Goal: Check status: Check status

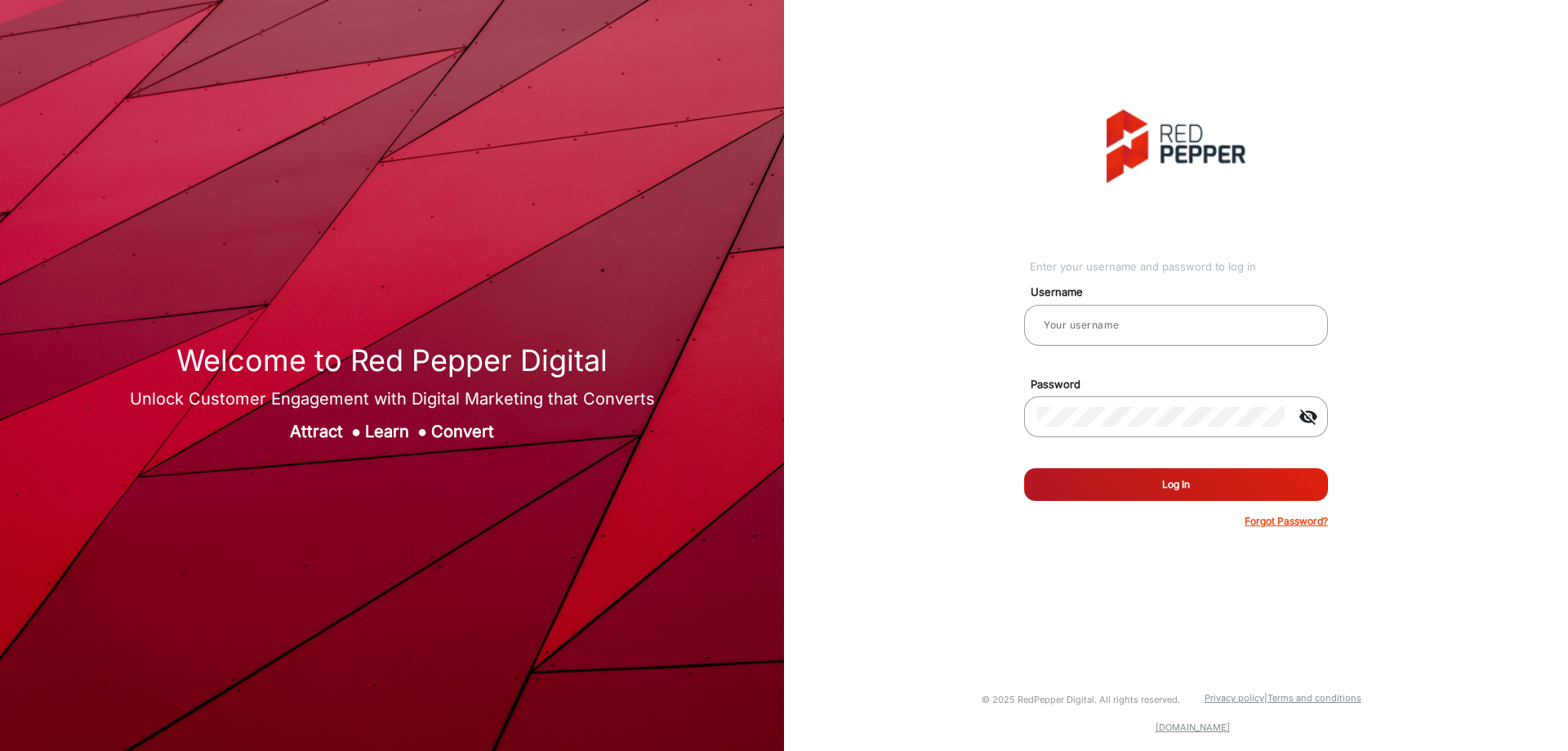
type input "[PERSON_NAME]"
click at [1189, 494] on button "Log In" at bounding box center [1176, 484] width 304 height 33
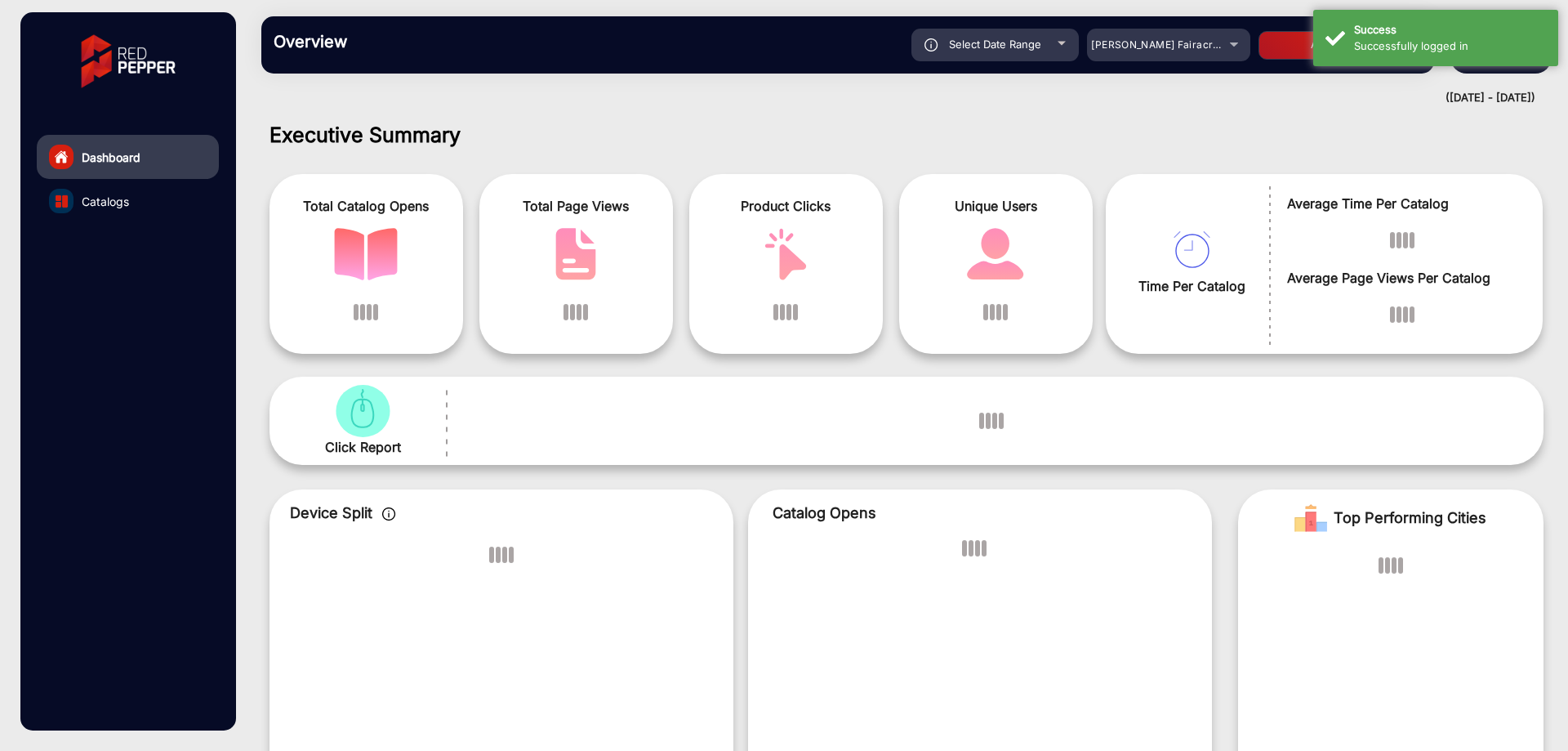
scroll to position [12, 0]
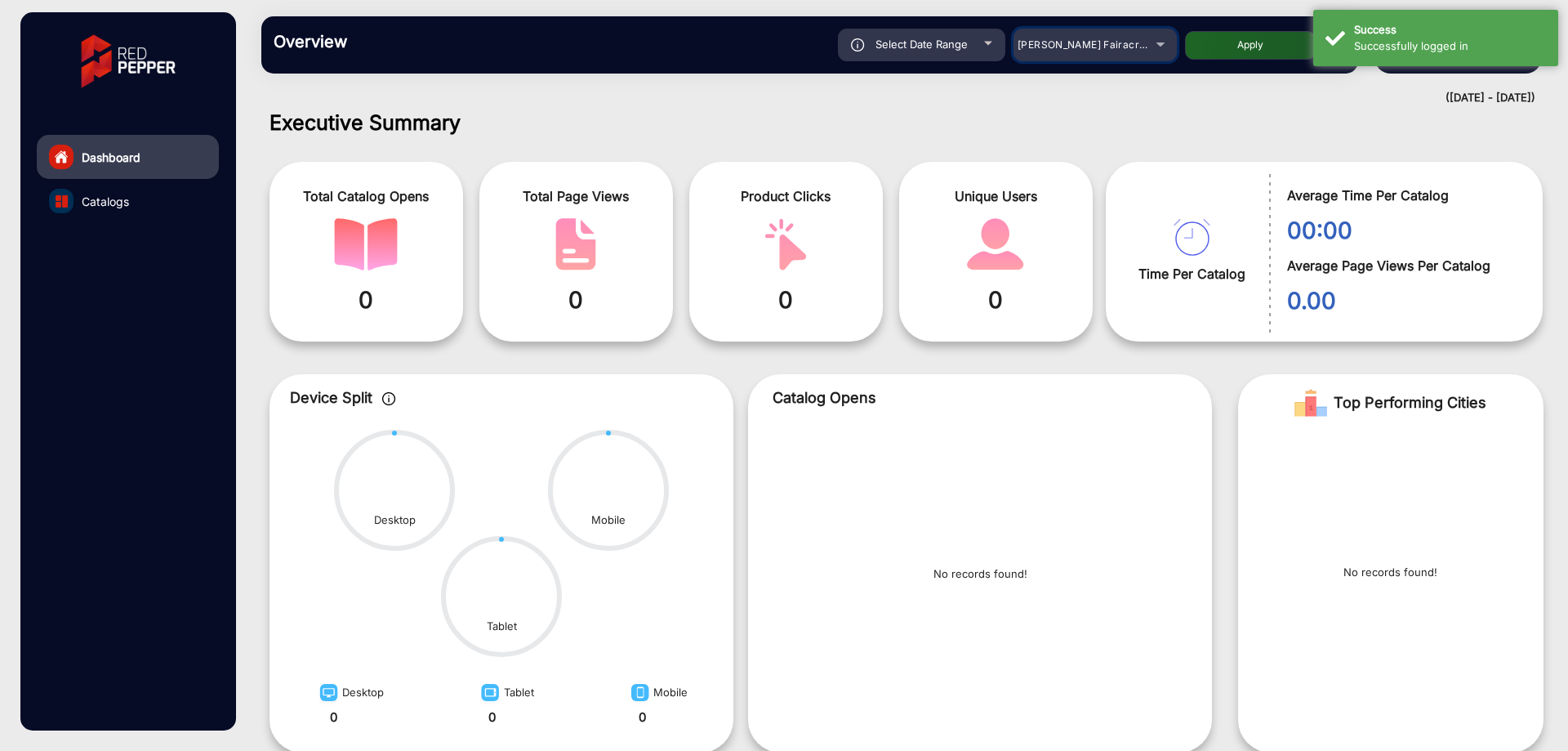
click at [1017, 52] on div "[PERSON_NAME] Fairacre Farms" at bounding box center [1095, 44] width 163 height 19
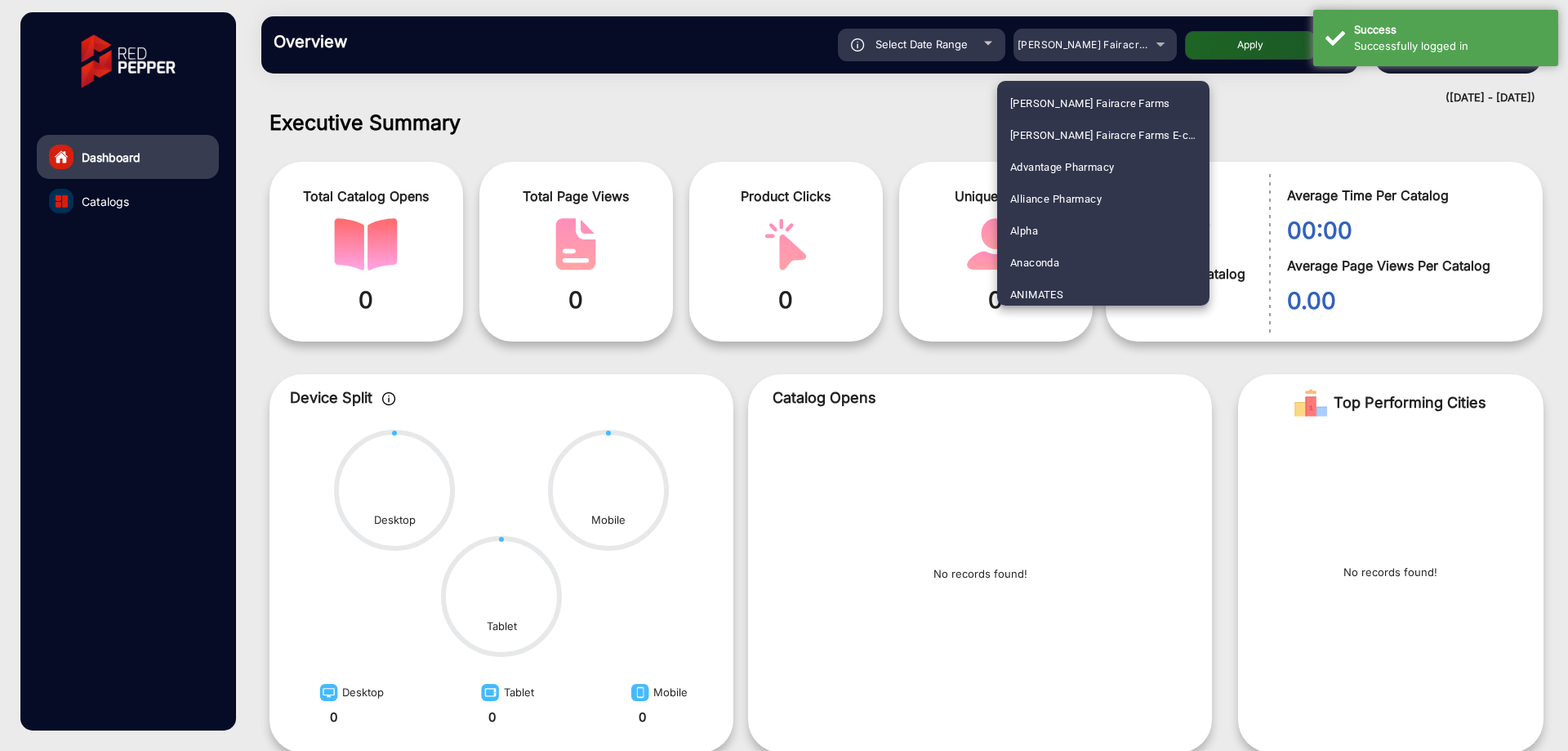
click at [984, 41] on div at bounding box center [784, 375] width 1568 height 751
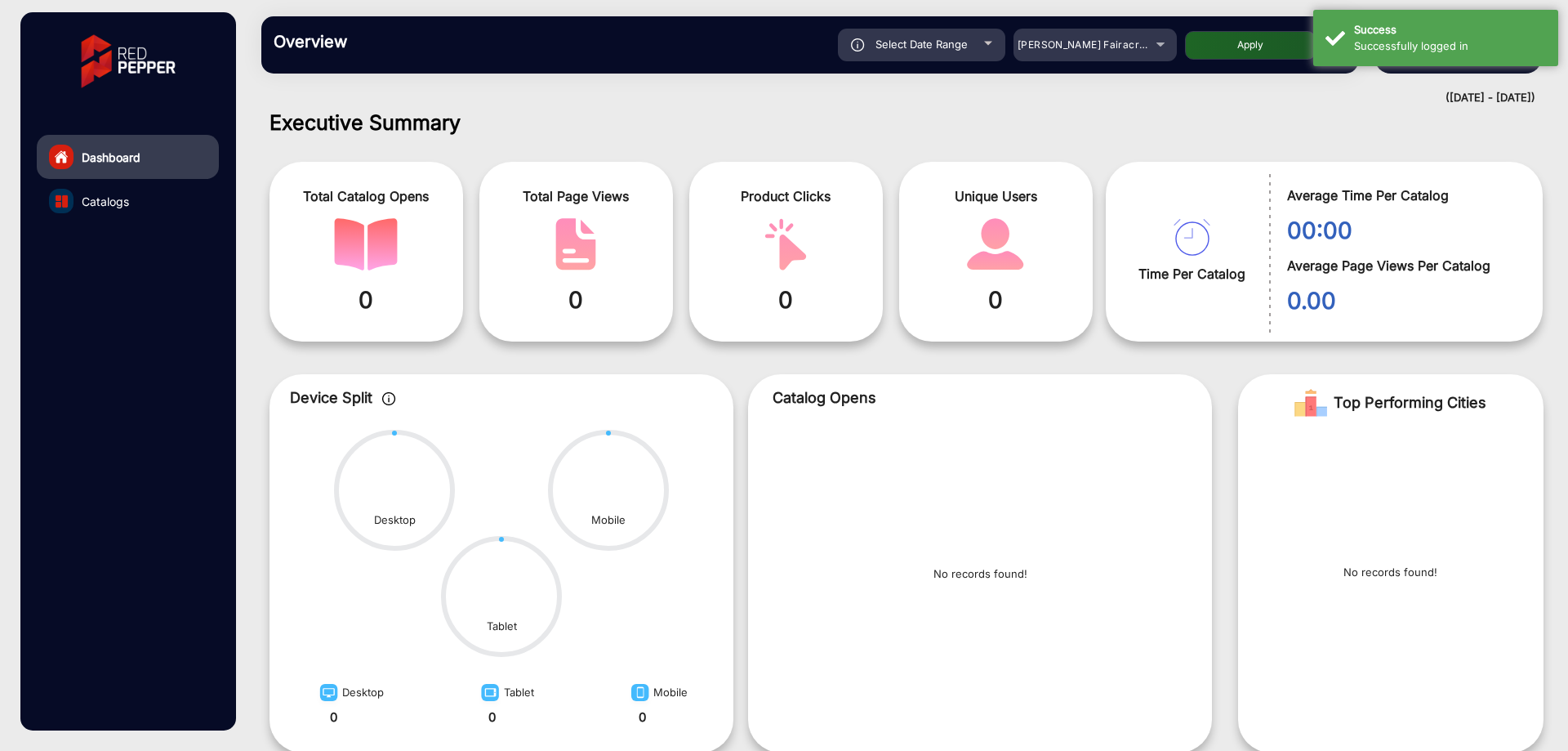
click at [969, 52] on div "Select Date Range" at bounding box center [922, 45] width 168 height 33
type input "[DATE]"
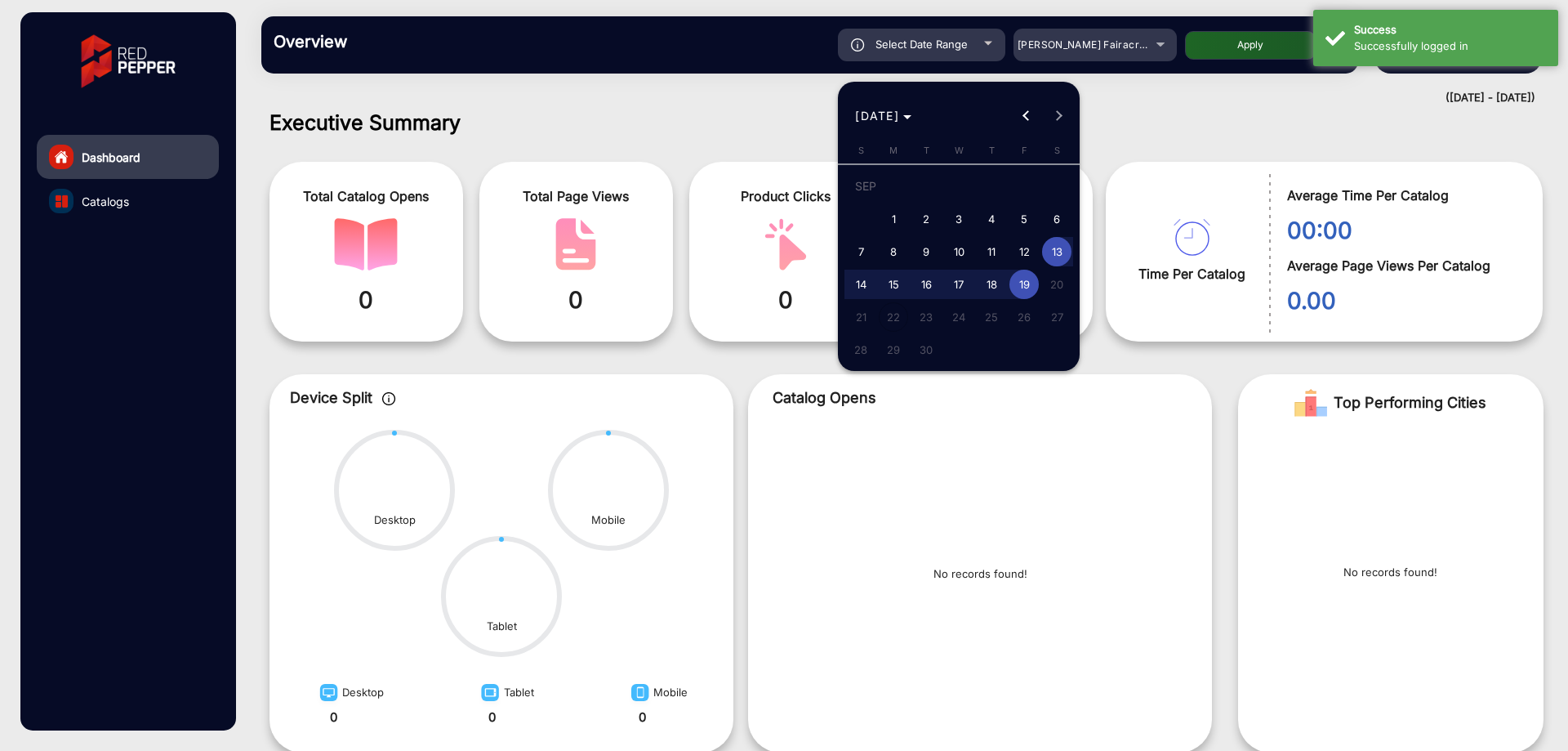
click at [1074, 207] on button "6" at bounding box center [1057, 218] width 33 height 33
type input "[DATE]"
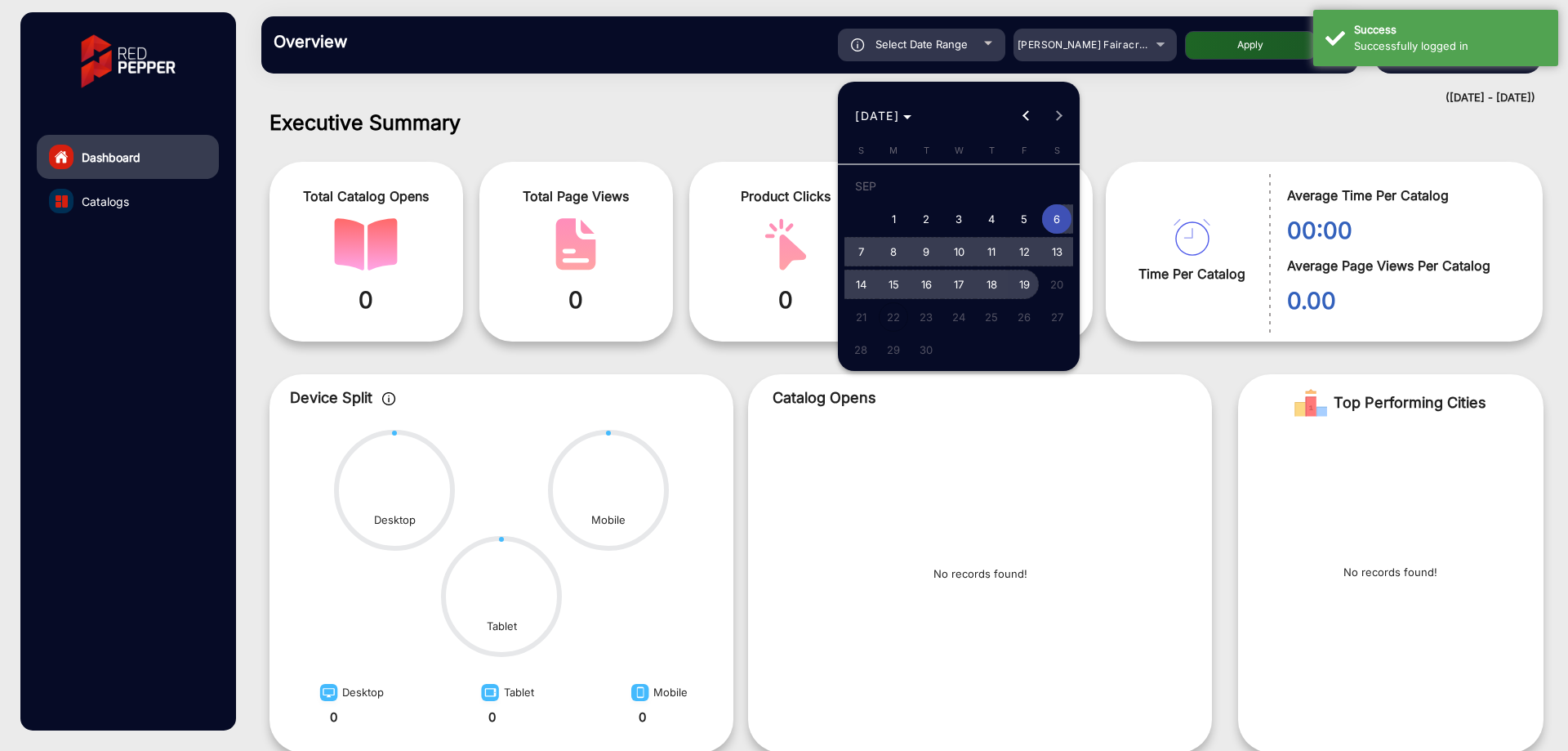
click at [1027, 290] on span "19" at bounding box center [1024, 284] width 30 height 30
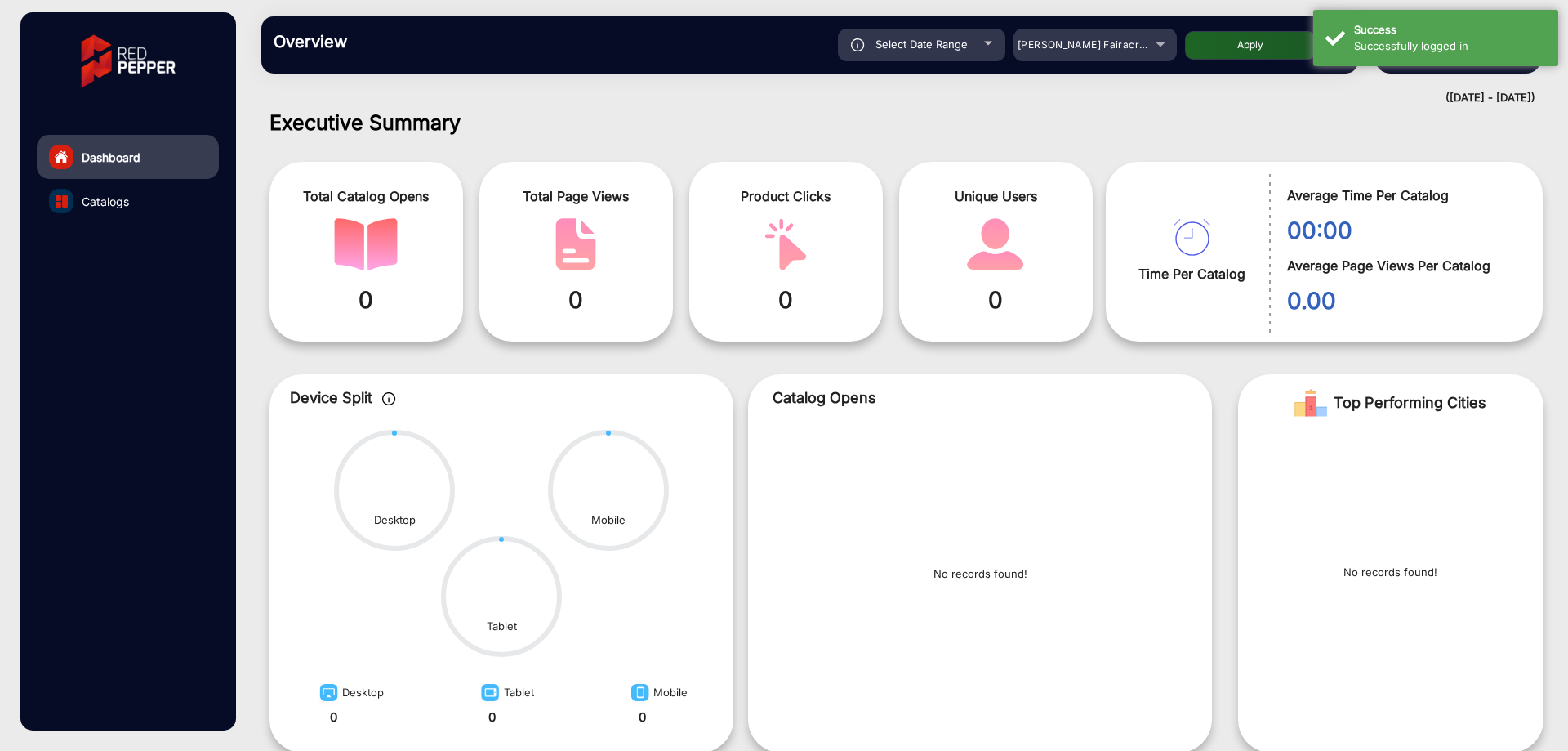
type input "[DATE]"
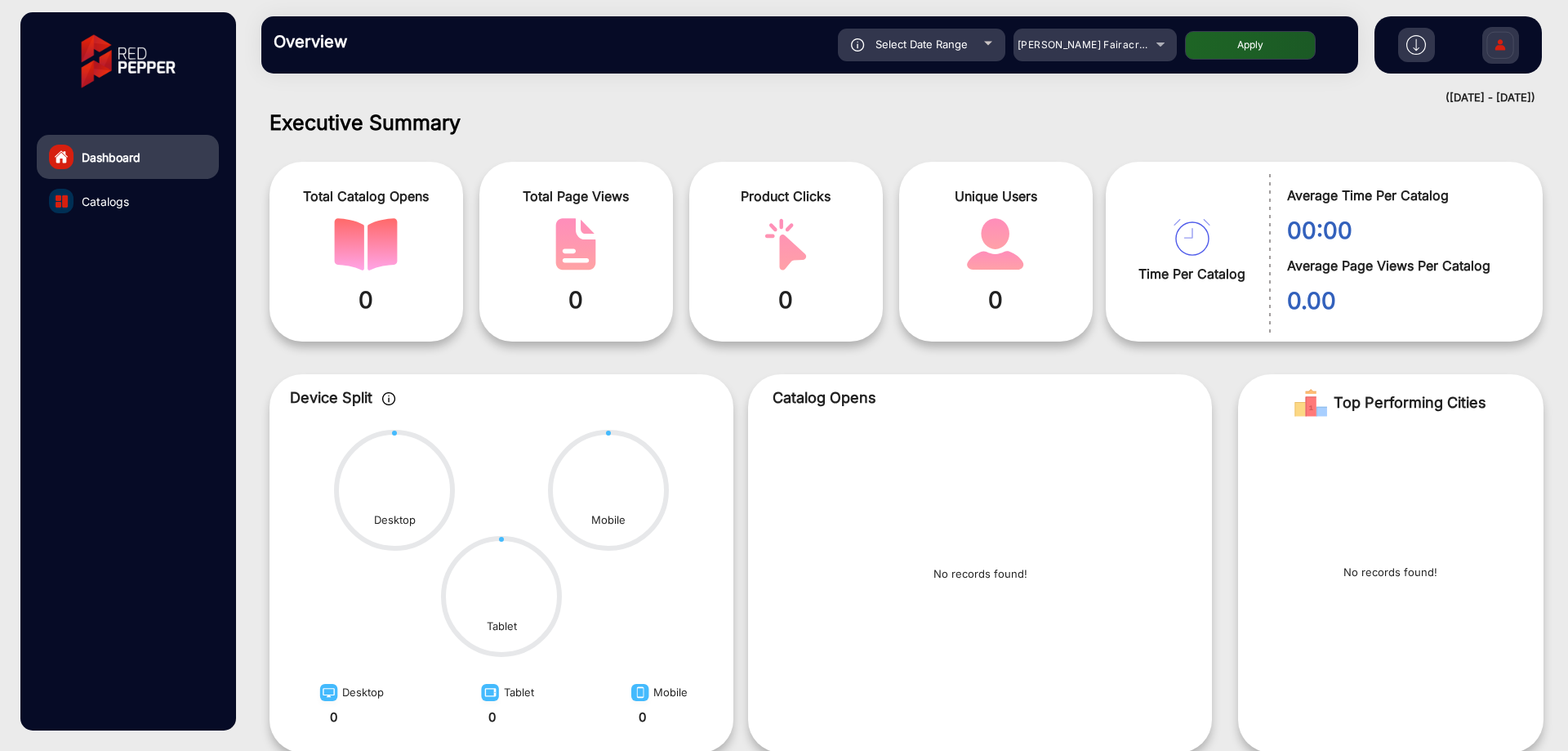
click at [959, 68] on div "Overview Reports Understand what makes your customers tick and learn how they a…" at bounding box center [810, 45] width 1097 height 58
click at [975, 55] on div "Select Date Range" at bounding box center [922, 45] width 168 height 33
type input "[DATE]"
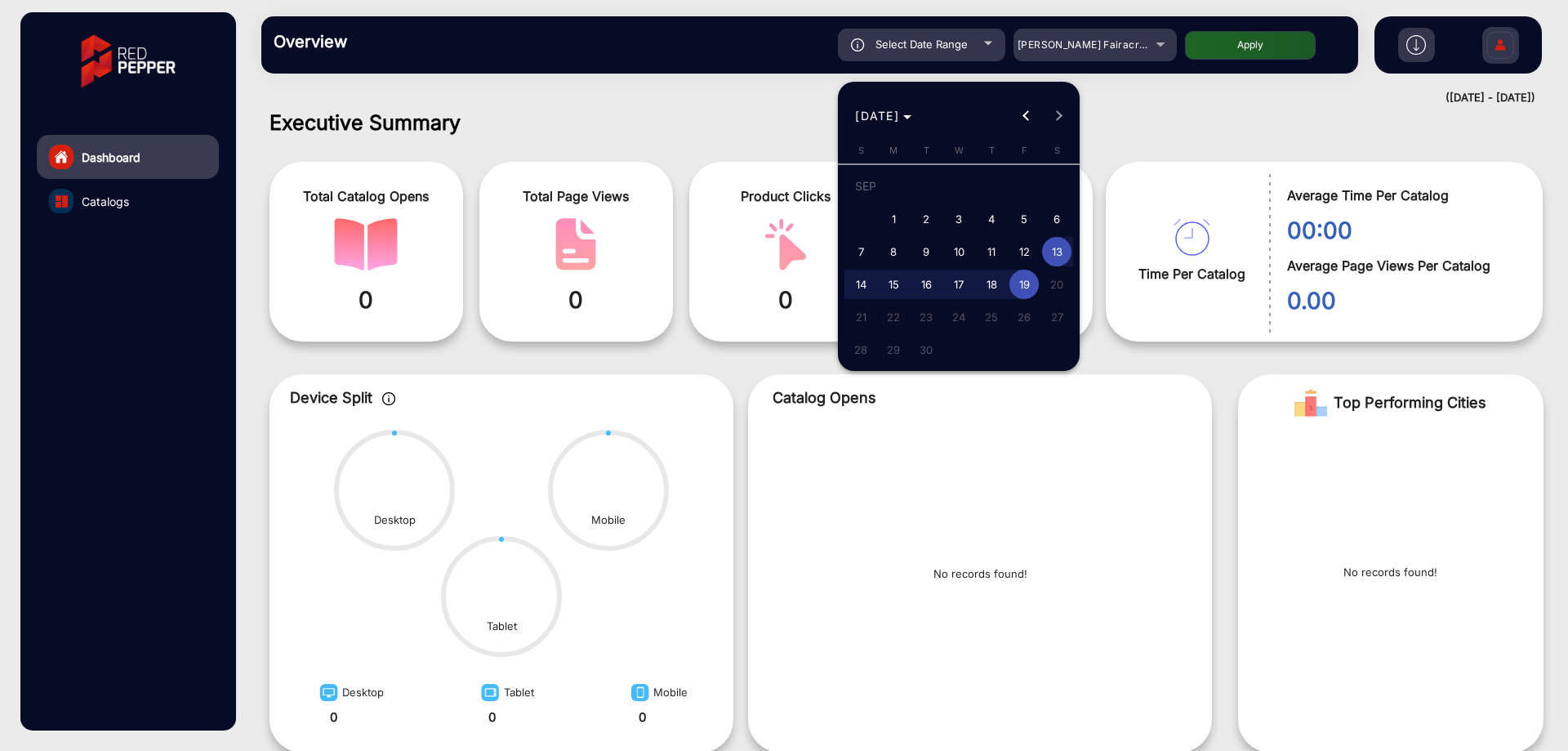
click at [1080, 95] on div at bounding box center [784, 375] width 1568 height 751
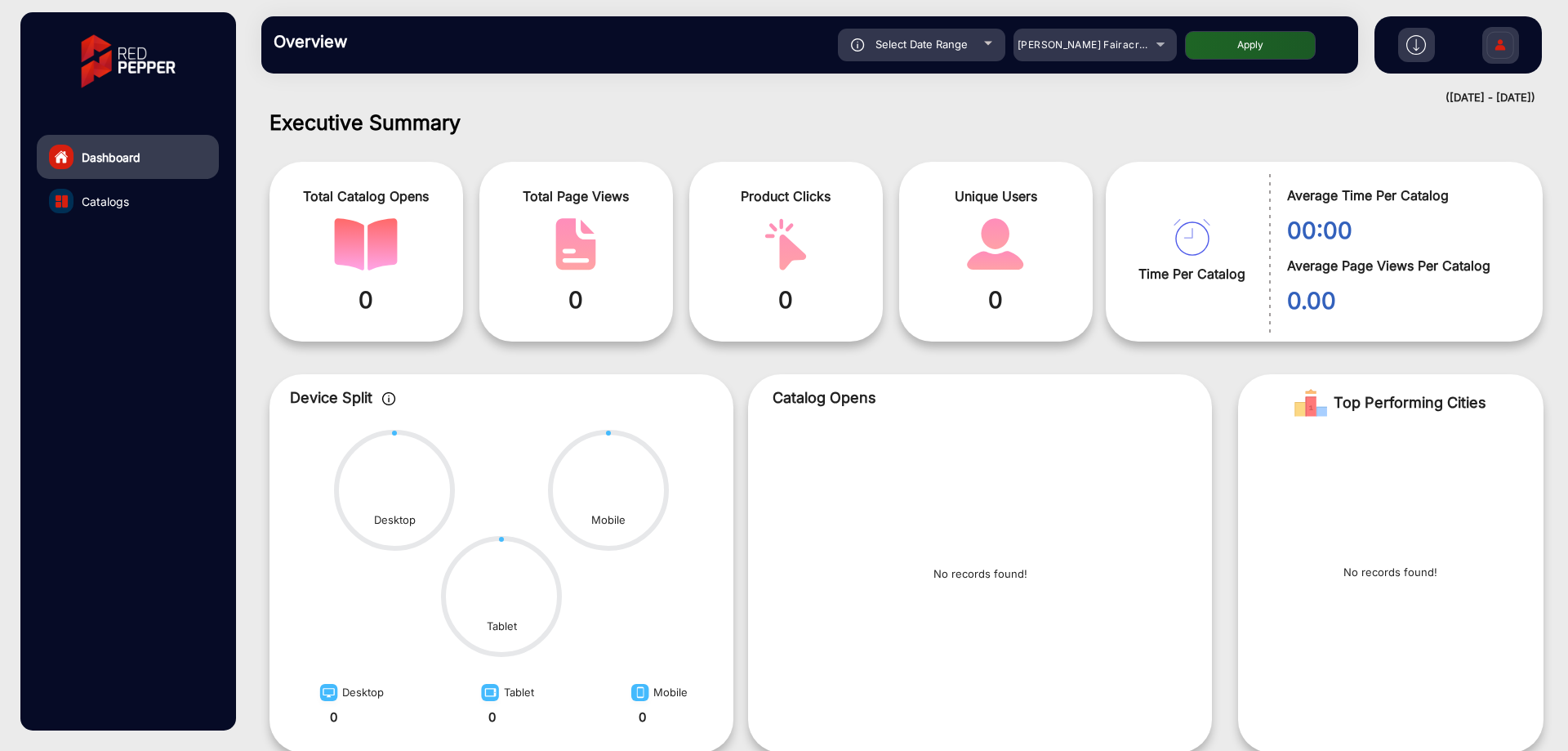
click at [960, 44] on span "Select Date Range" at bounding box center [921, 43] width 92 height 13
type input "[DATE]"
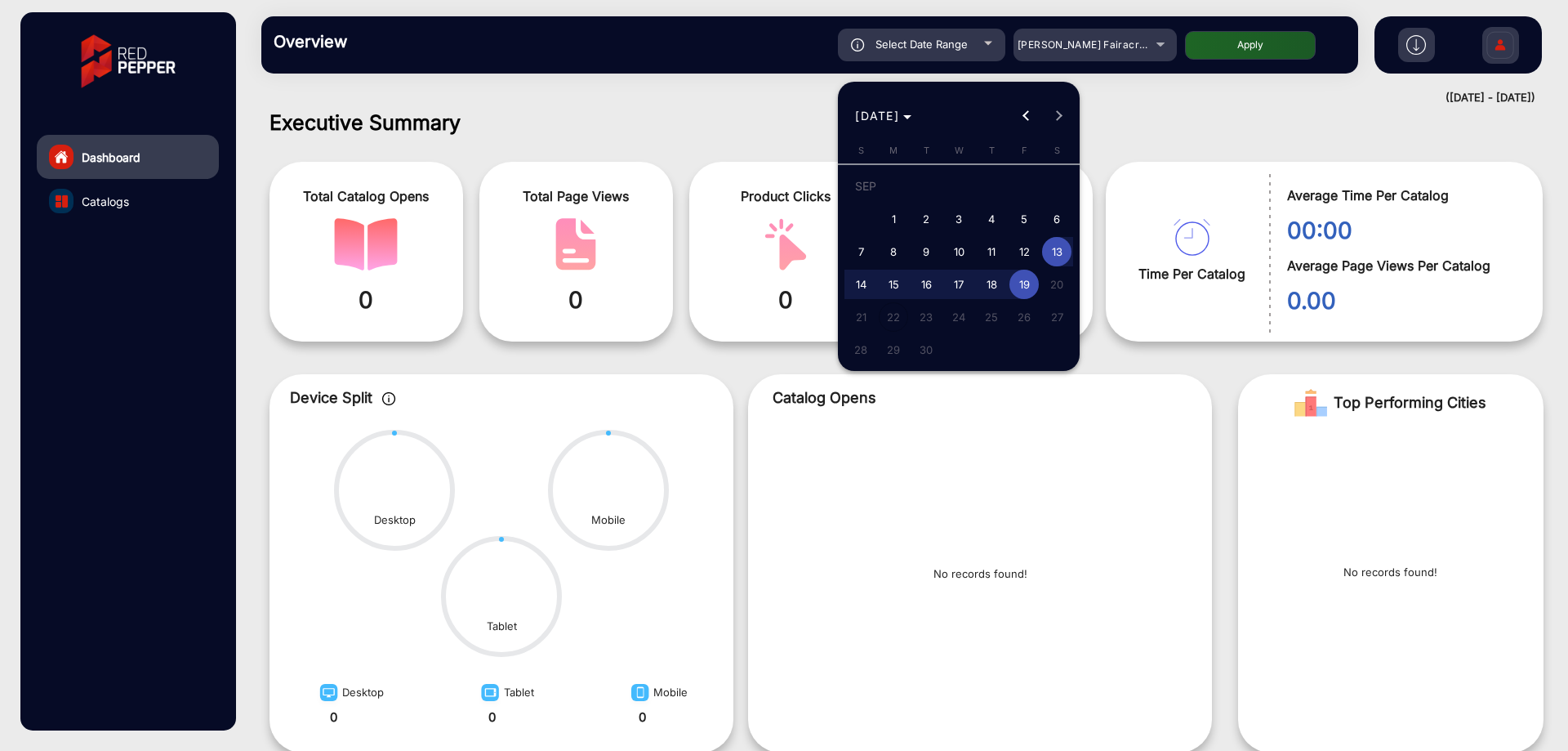
click at [1137, 115] on div at bounding box center [784, 375] width 1568 height 751
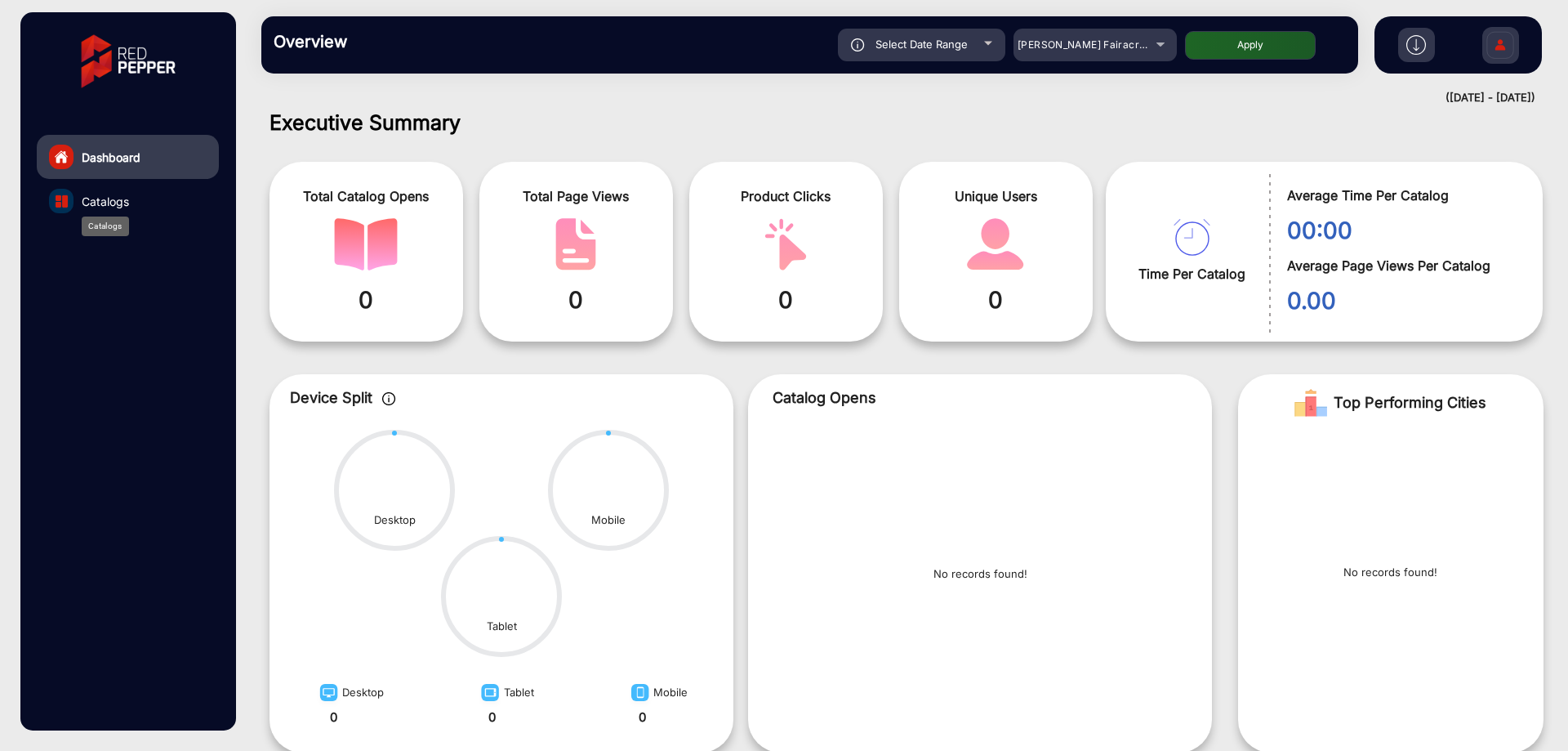
click at [91, 217] on div "Catalogs" at bounding box center [105, 226] width 47 height 19
click at [91, 207] on span "Catalogs" at bounding box center [105, 202] width 47 height 17
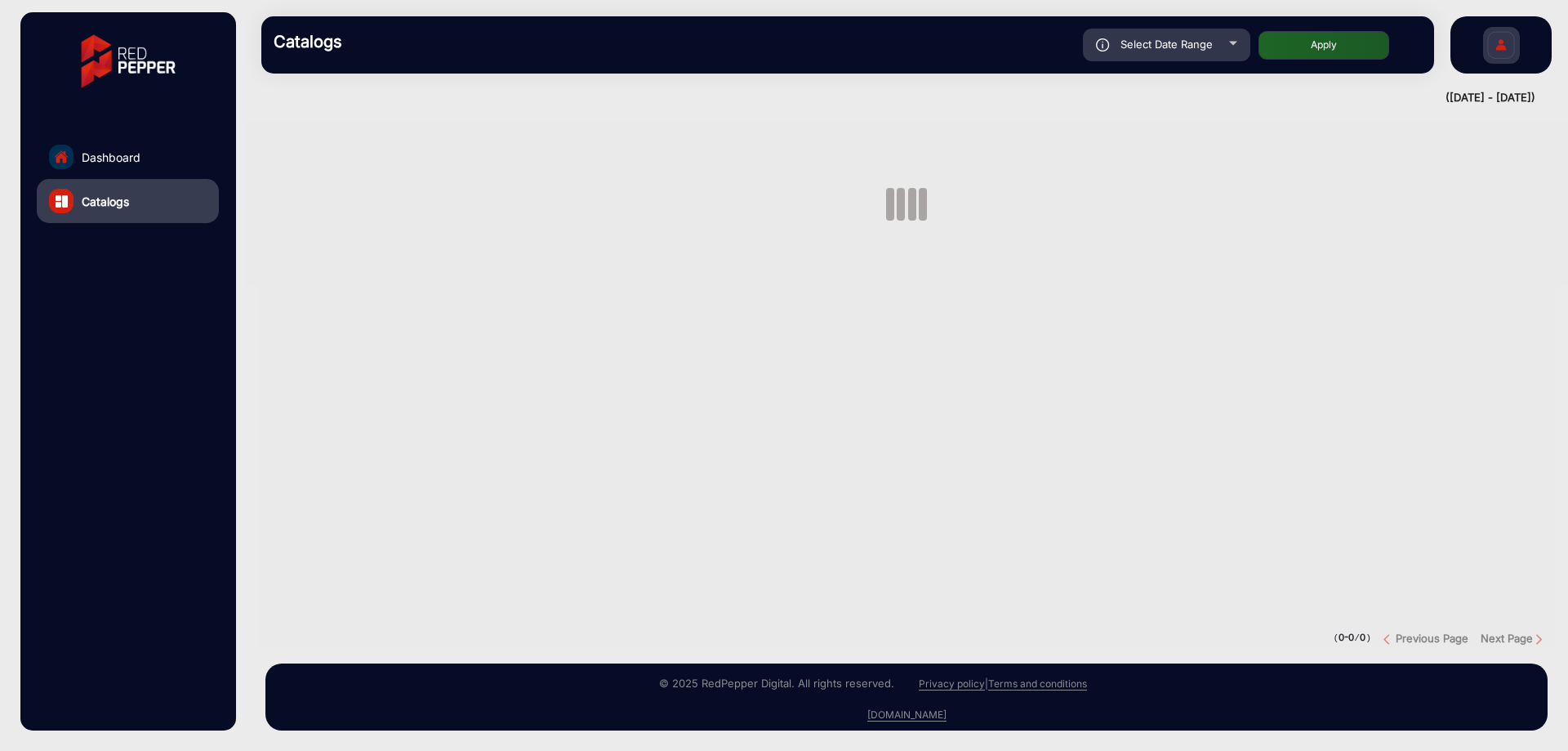
click at [107, 193] on span "Catalogs" at bounding box center [105, 202] width 47 height 17
click at [124, 154] on span "Dashboard" at bounding box center [110, 157] width 58 height 17
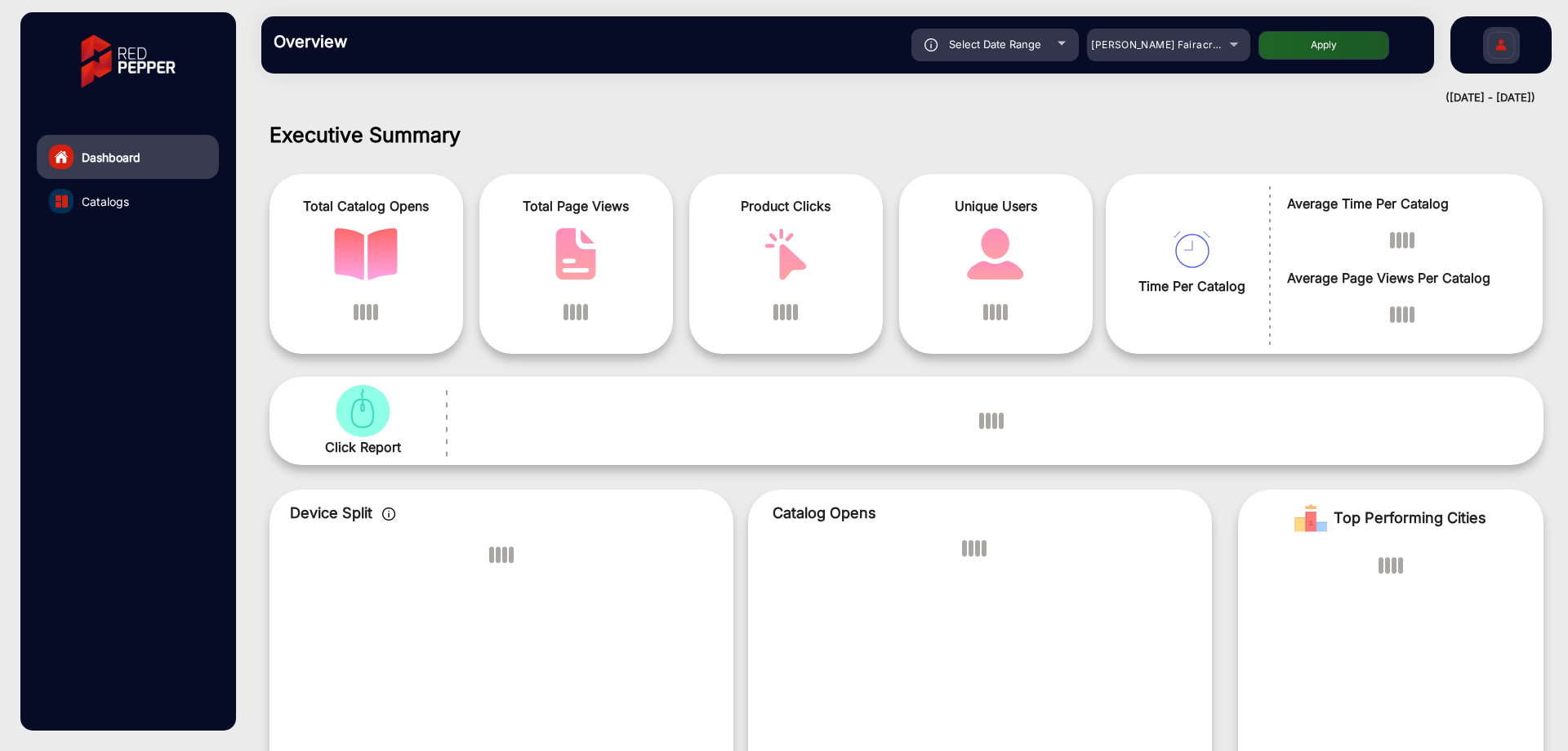
scroll to position [12, 0]
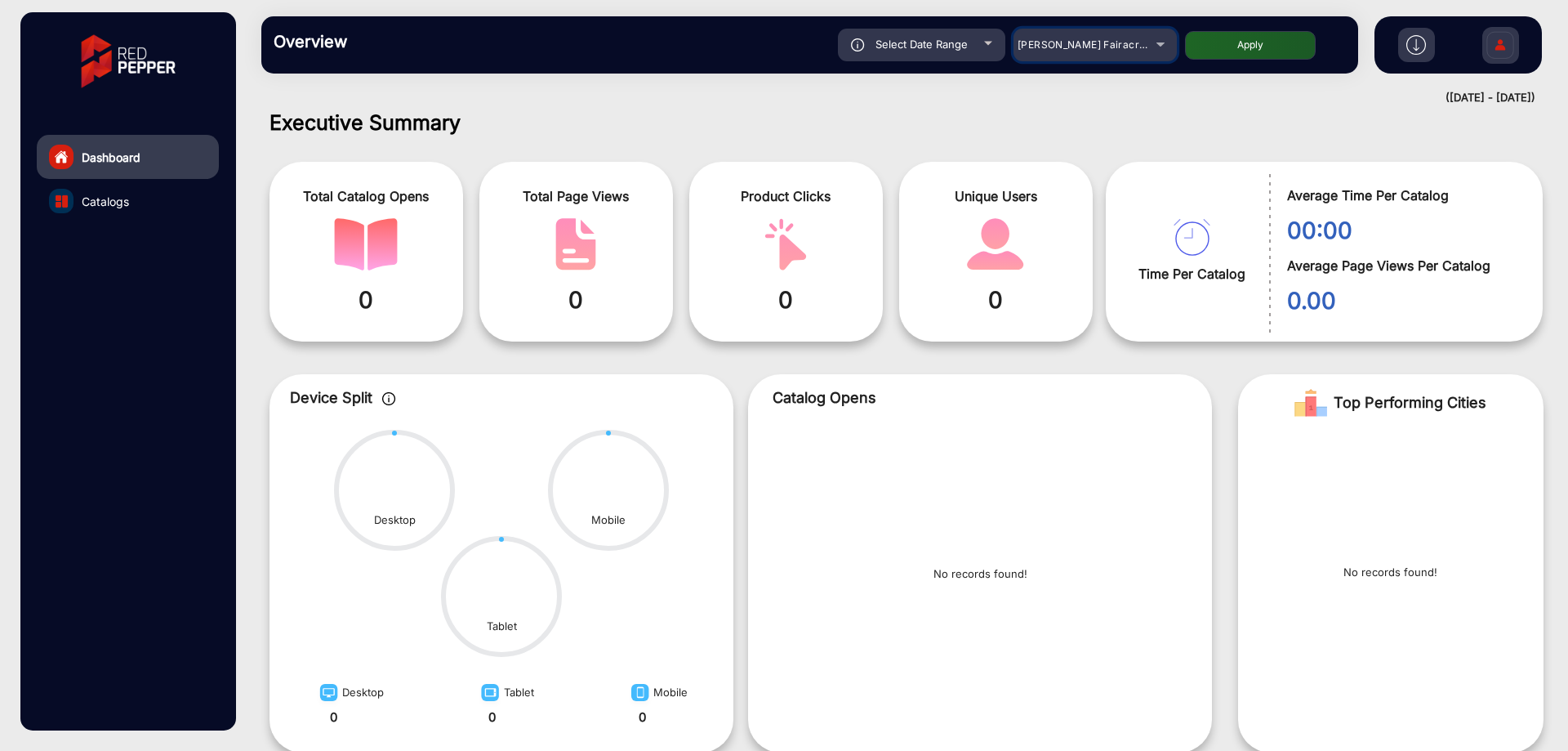
click at [1119, 41] on span "[PERSON_NAME] Fairacre Farms" at bounding box center [1098, 44] width 162 height 12
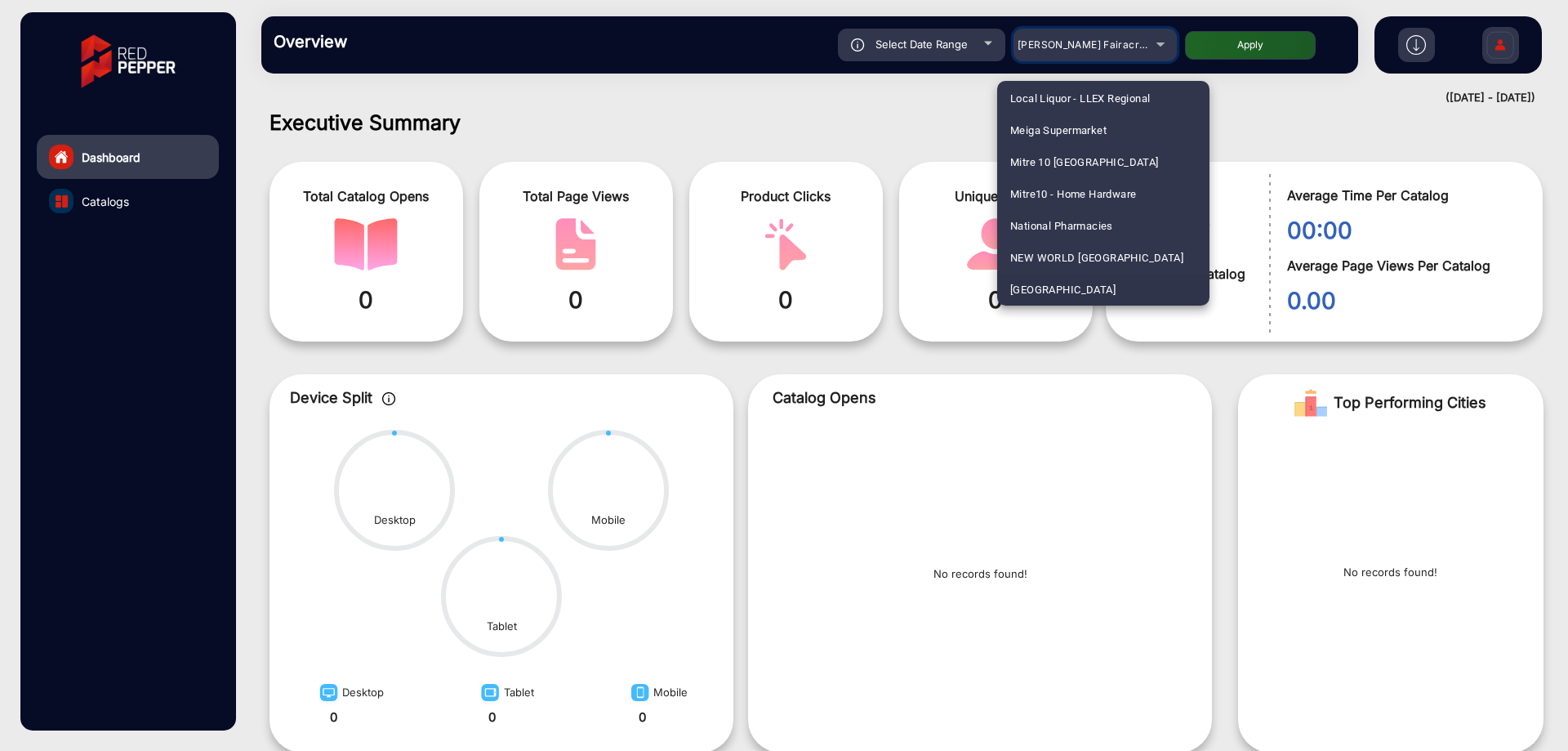
scroll to position [3255, 0]
click at [1121, 228] on span "NEW WORLD [GEOGRAPHIC_DATA]" at bounding box center [1096, 226] width 174 height 32
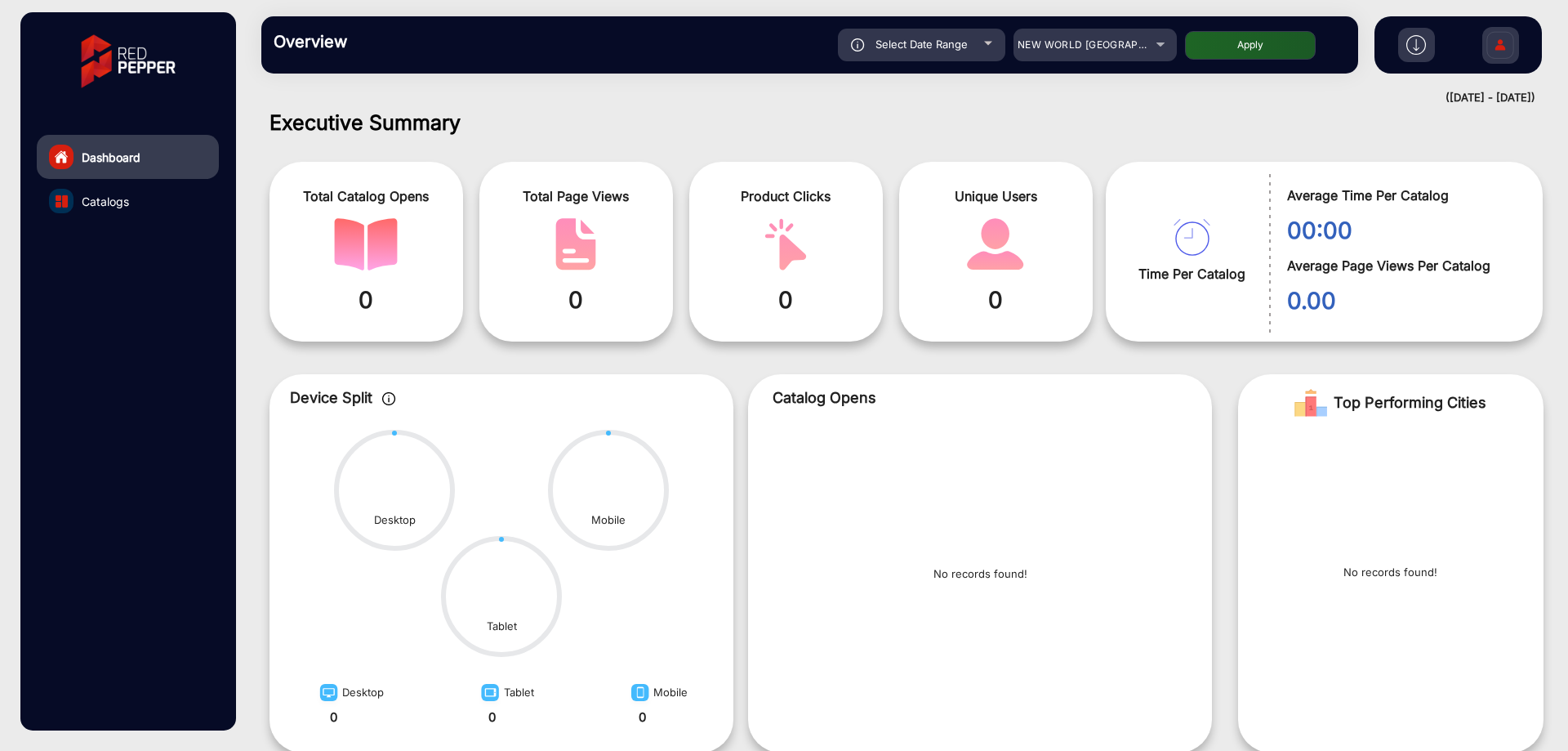
click at [1277, 42] on button "Apply" at bounding box center [1251, 46] width 130 height 29
type input "[DATE]"
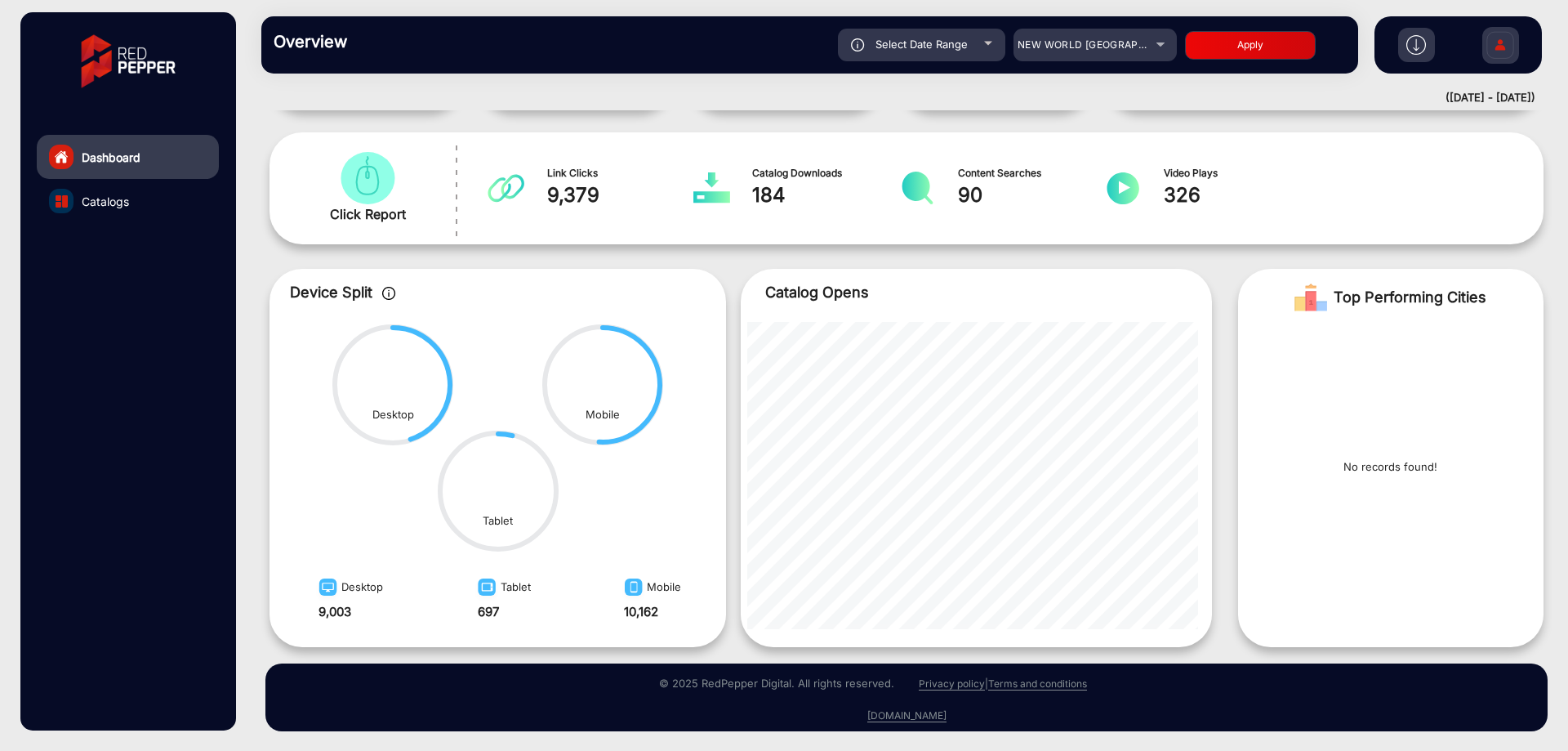
scroll to position [0, 0]
